Goal: Task Accomplishment & Management: Manage account settings

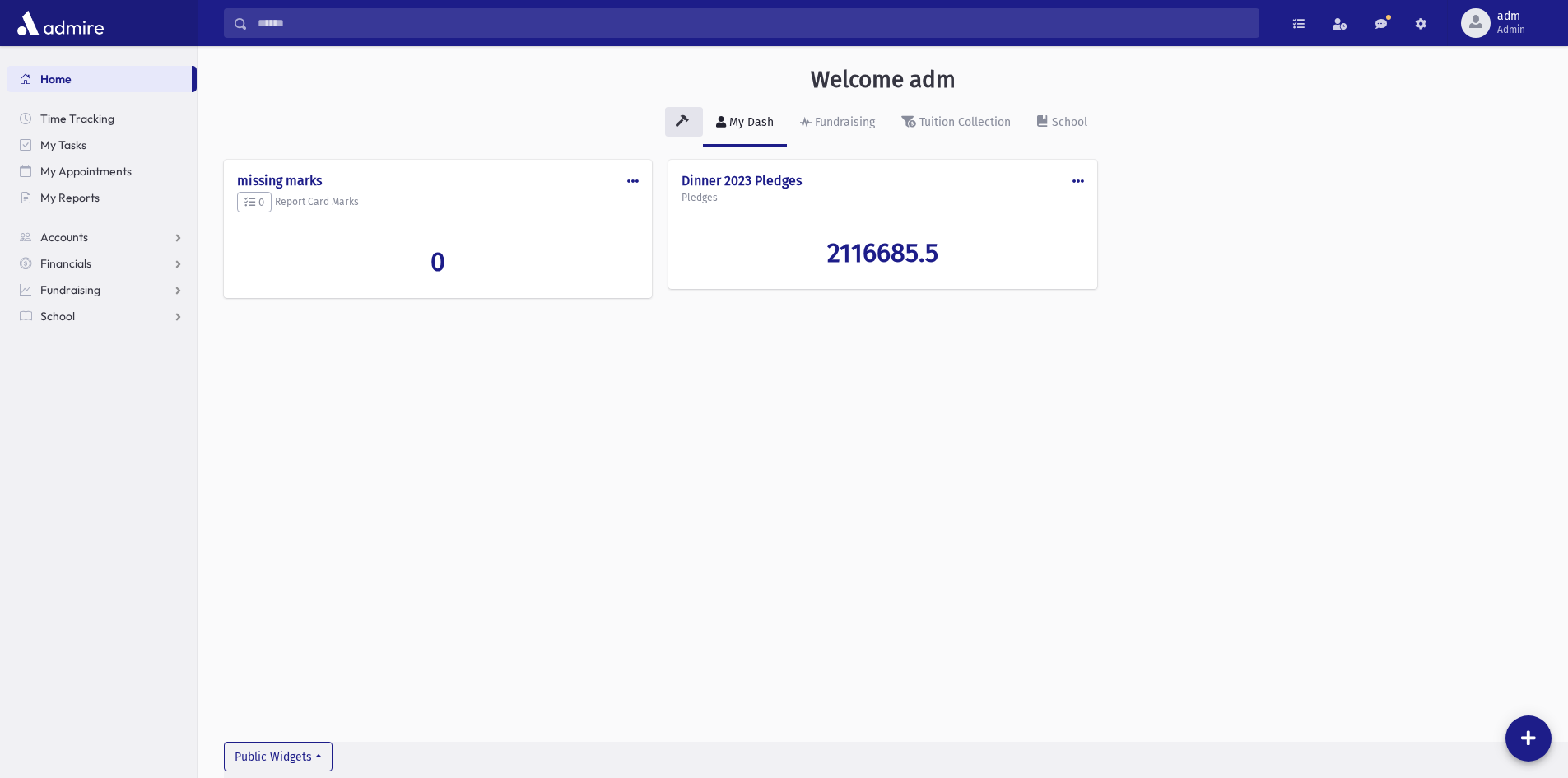
click at [1443, 22] on ul "To Do's Show List Recently Viewed Items" at bounding box center [1359, 23] width 175 height 30
click at [1502, 14] on span "adm" at bounding box center [1511, 16] width 28 height 13
click at [1507, 249] on link "Manage Logins" at bounding box center [1499, 243] width 132 height 31
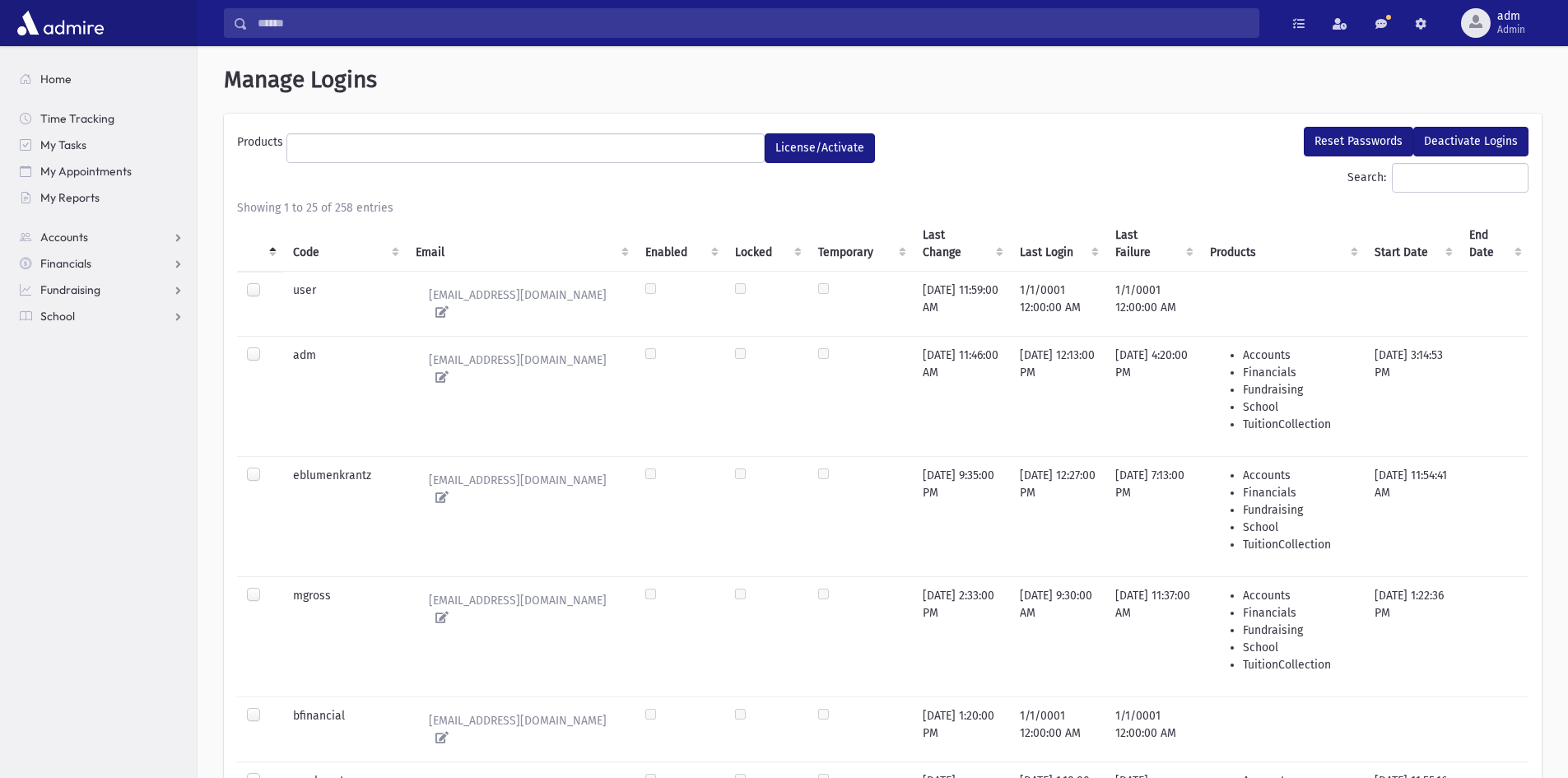
select select
click at [1476, 177] on input "Search:" at bounding box center [1459, 178] width 137 height 30
click at [266, 467] on label at bounding box center [266, 467] width 0 height 0
drag, startPoint x: 1382, startPoint y: 486, endPoint x: 1459, endPoint y: 465, distance: 79.8
click at [1458, 466] on td "[DATE] 11:54:41 AM" at bounding box center [1411, 516] width 95 height 120
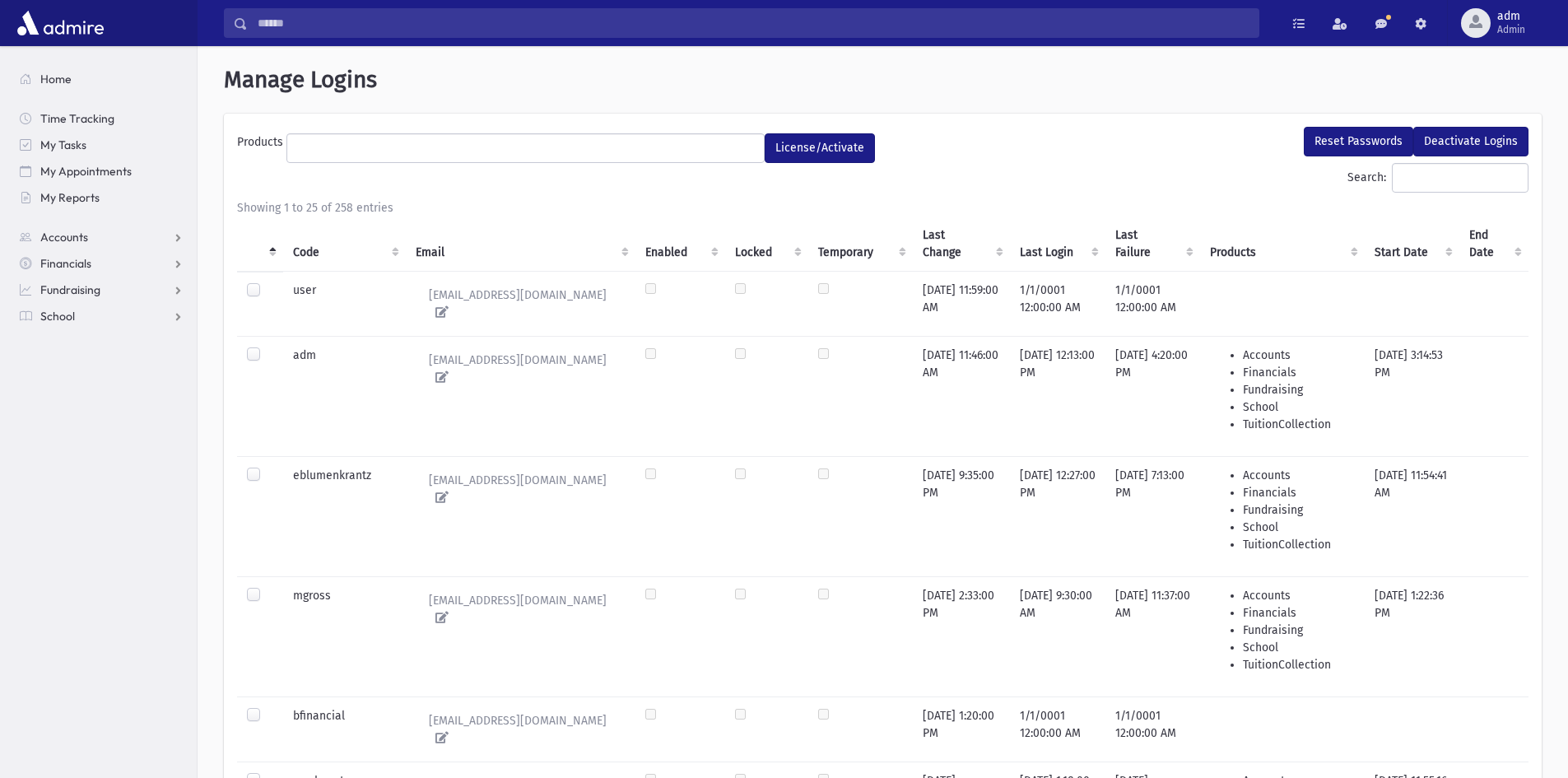
drag, startPoint x: 389, startPoint y: 461, endPoint x: 292, endPoint y: 453, distance: 97.3
click at [292, 456] on td "eblumenkrantz" at bounding box center [344, 516] width 123 height 120
copy td "eblumenkrantz"
click at [580, 486] on td "[EMAIL_ADDRESS][DOMAIN_NAME]" at bounding box center [521, 516] width 230 height 120
click at [1362, 137] on button "Reset Passwords" at bounding box center [1358, 142] width 110 height 30
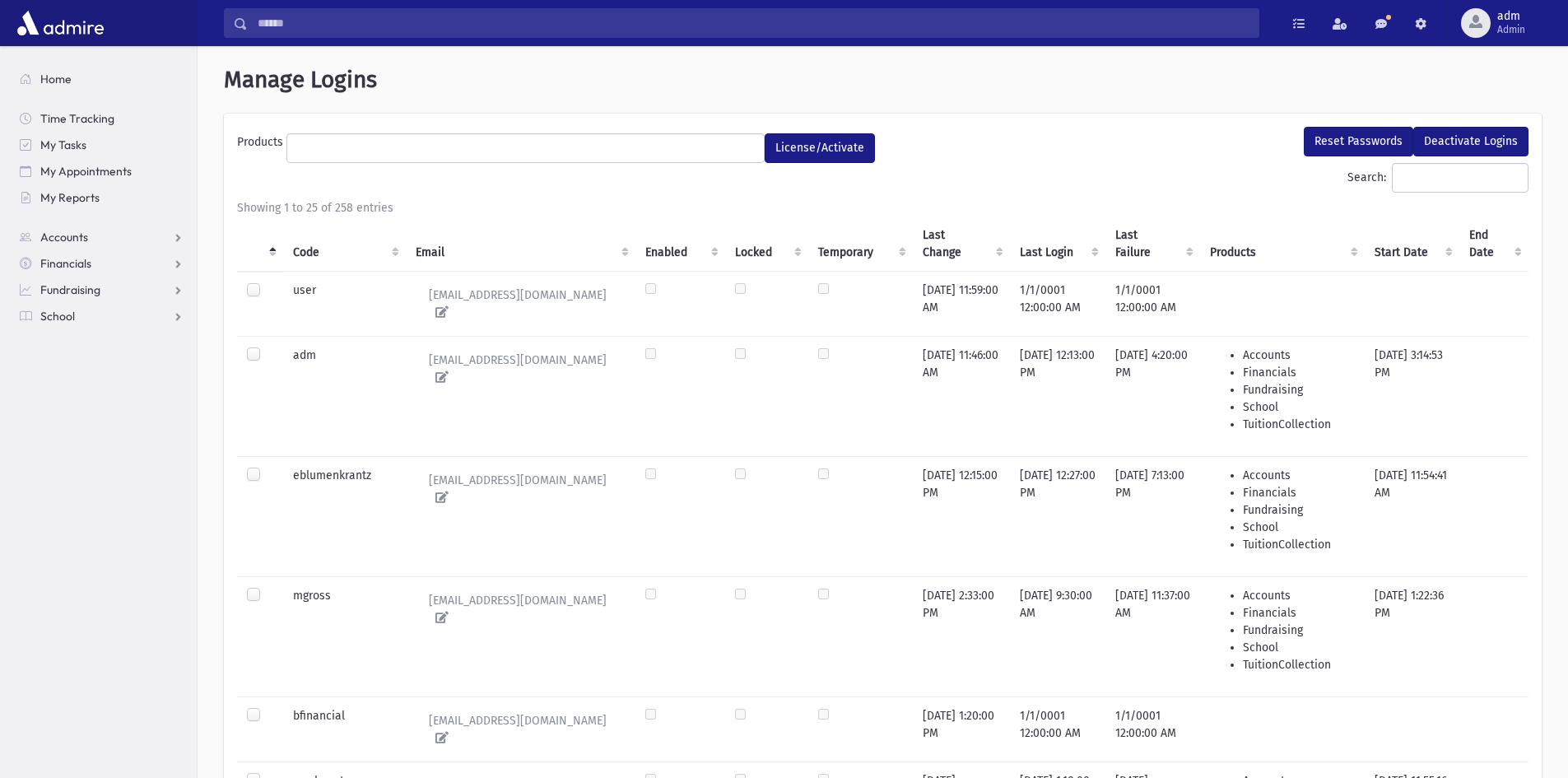
select select
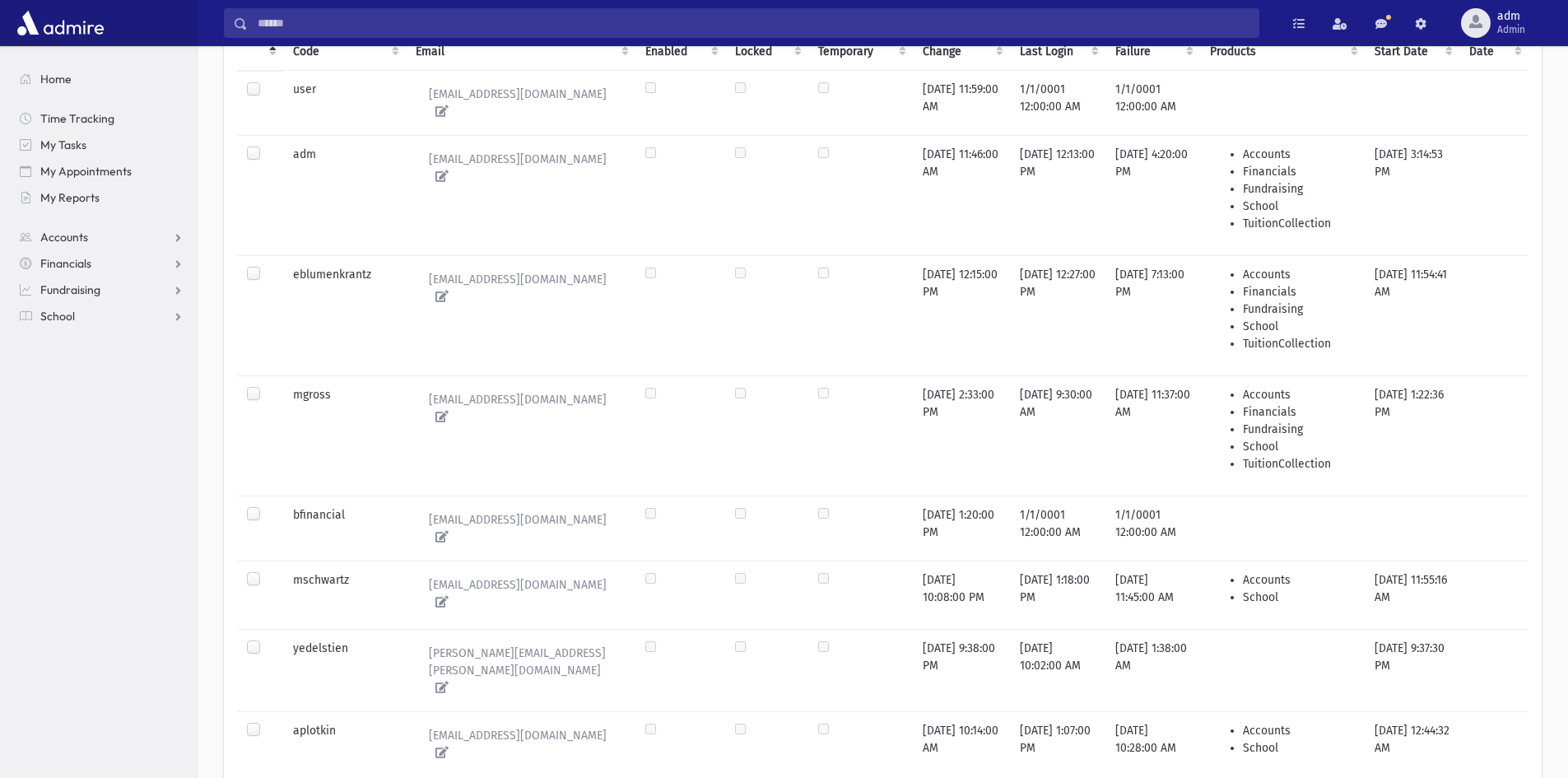
scroll to position [247, 0]
